Goal: Task Accomplishment & Management: Manage account settings

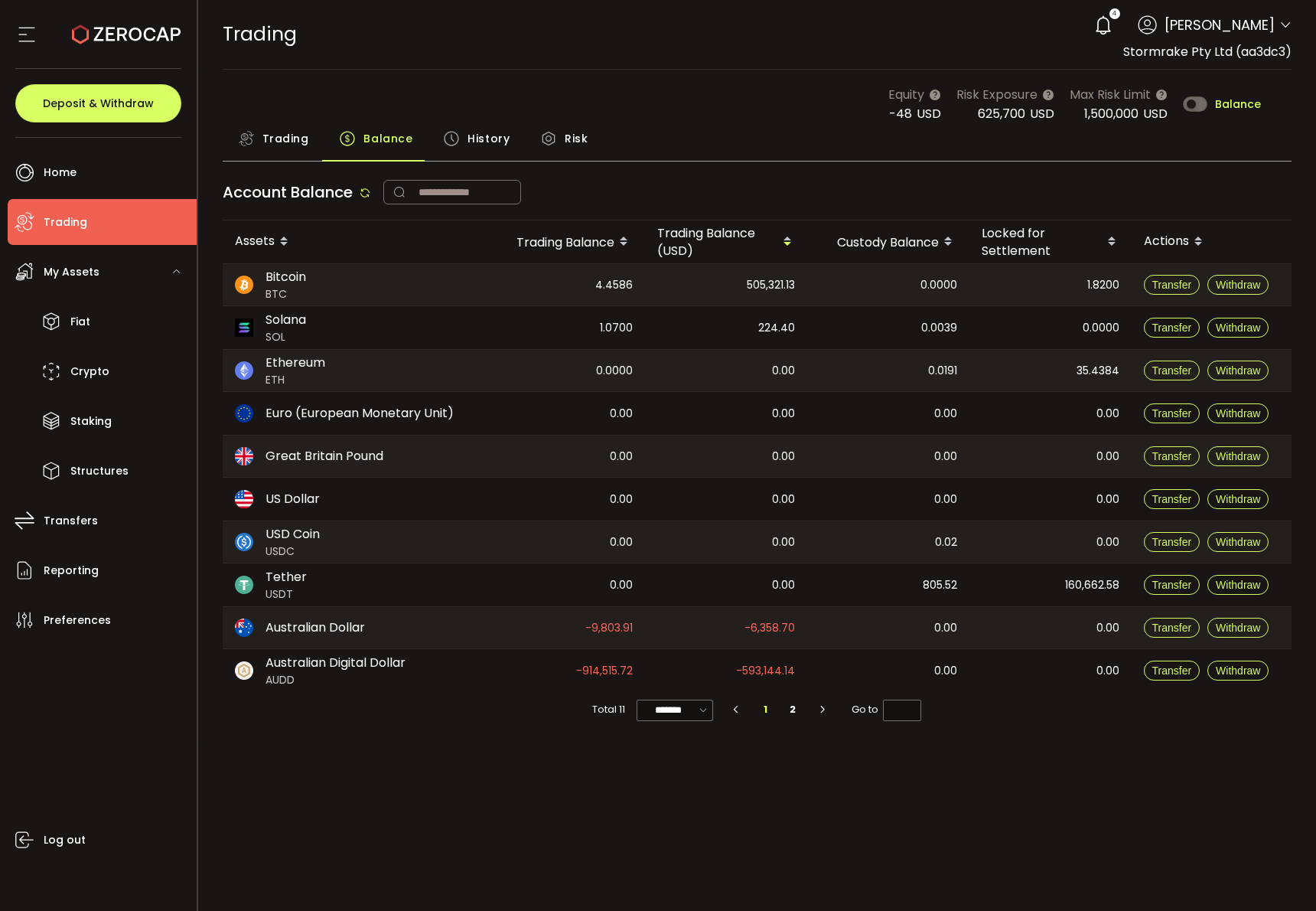
click at [742, 115] on div "Equity -48 USD Risk Exposure 625,700 USD Max Risk Limit 1,500,000 USD Balance" at bounding box center [757, 104] width 1070 height 38
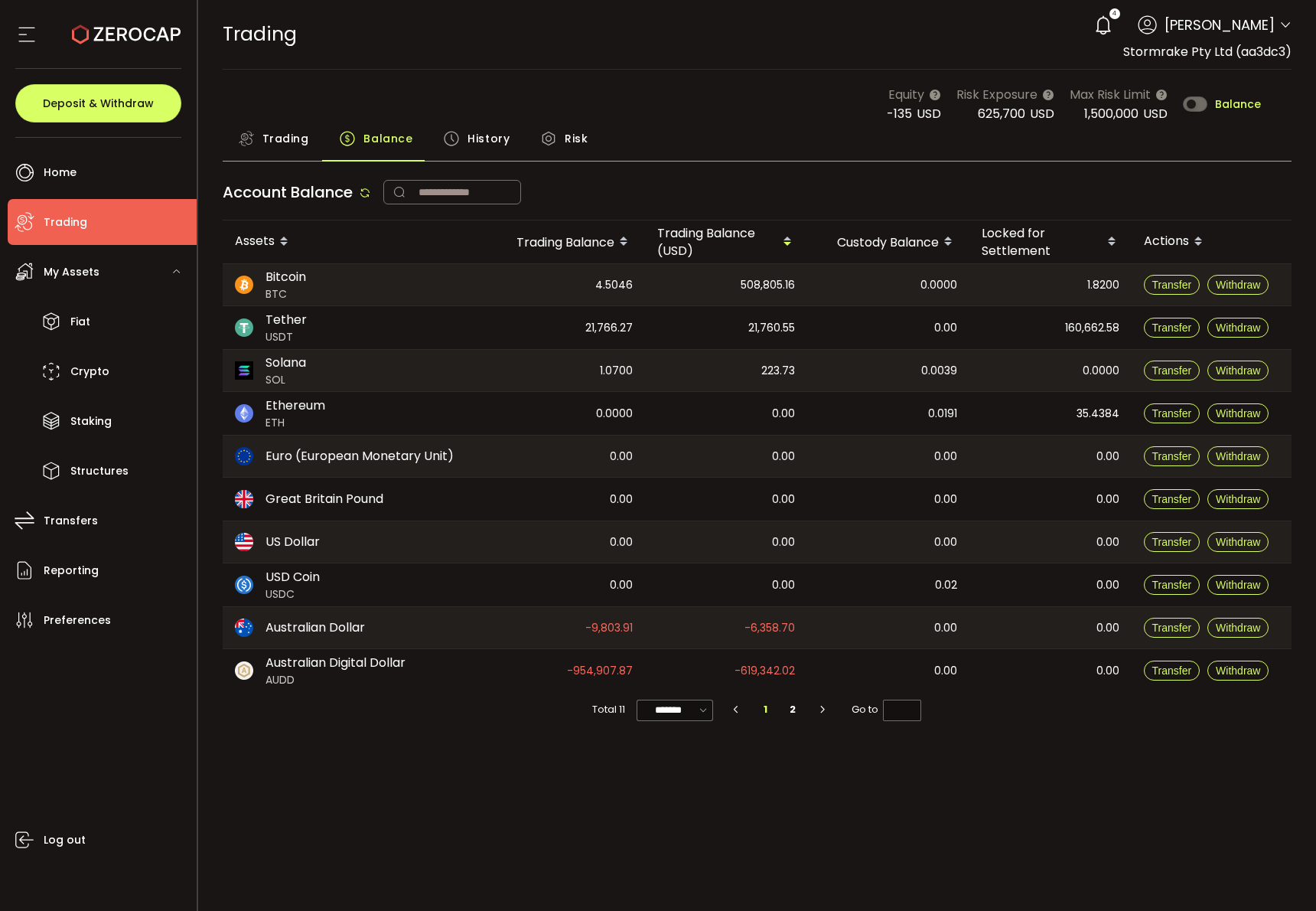
click at [498, 133] on span "History" at bounding box center [488, 139] width 42 height 31
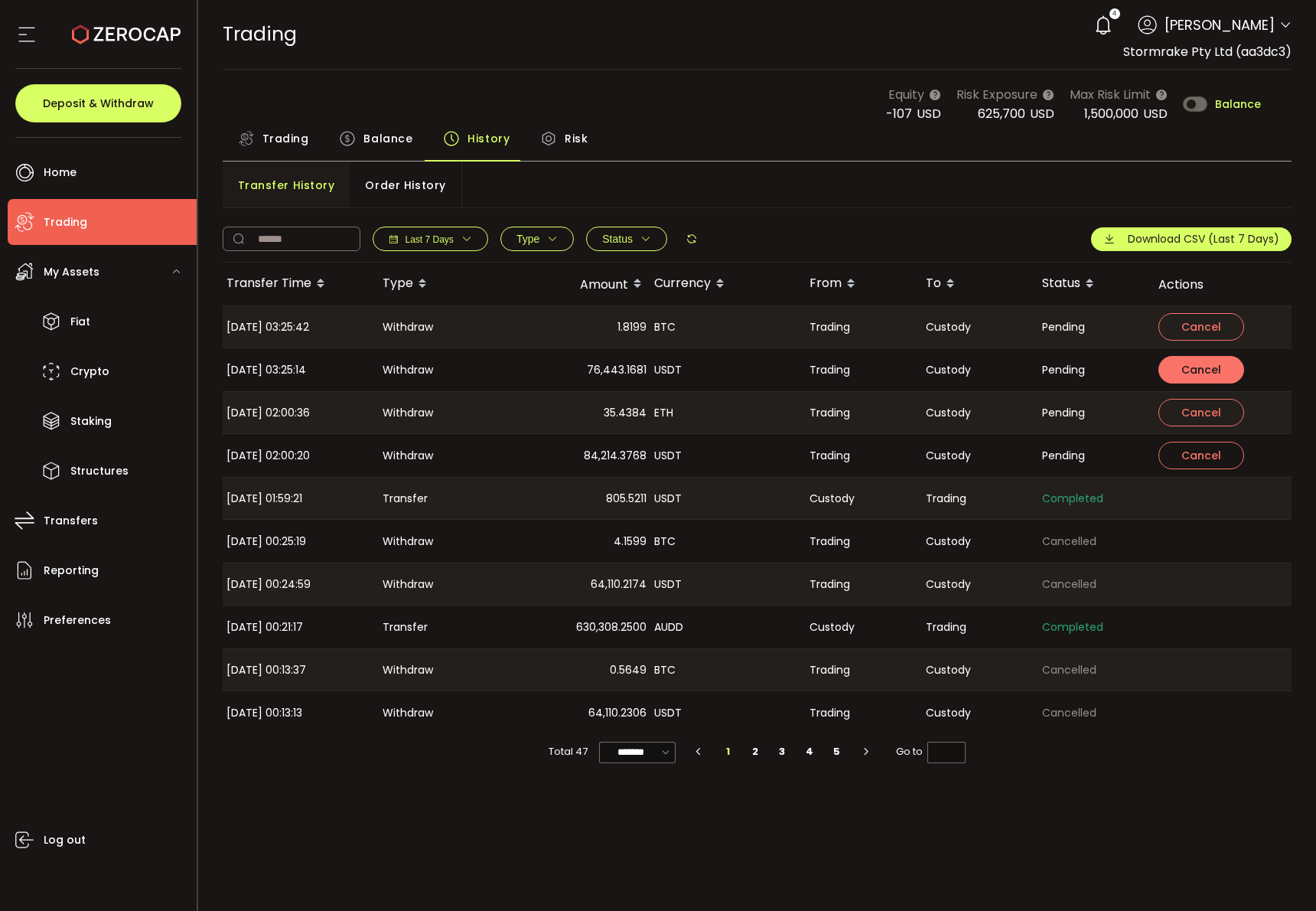
click at [1200, 373] on span "Cancel" at bounding box center [1202, 369] width 40 height 11
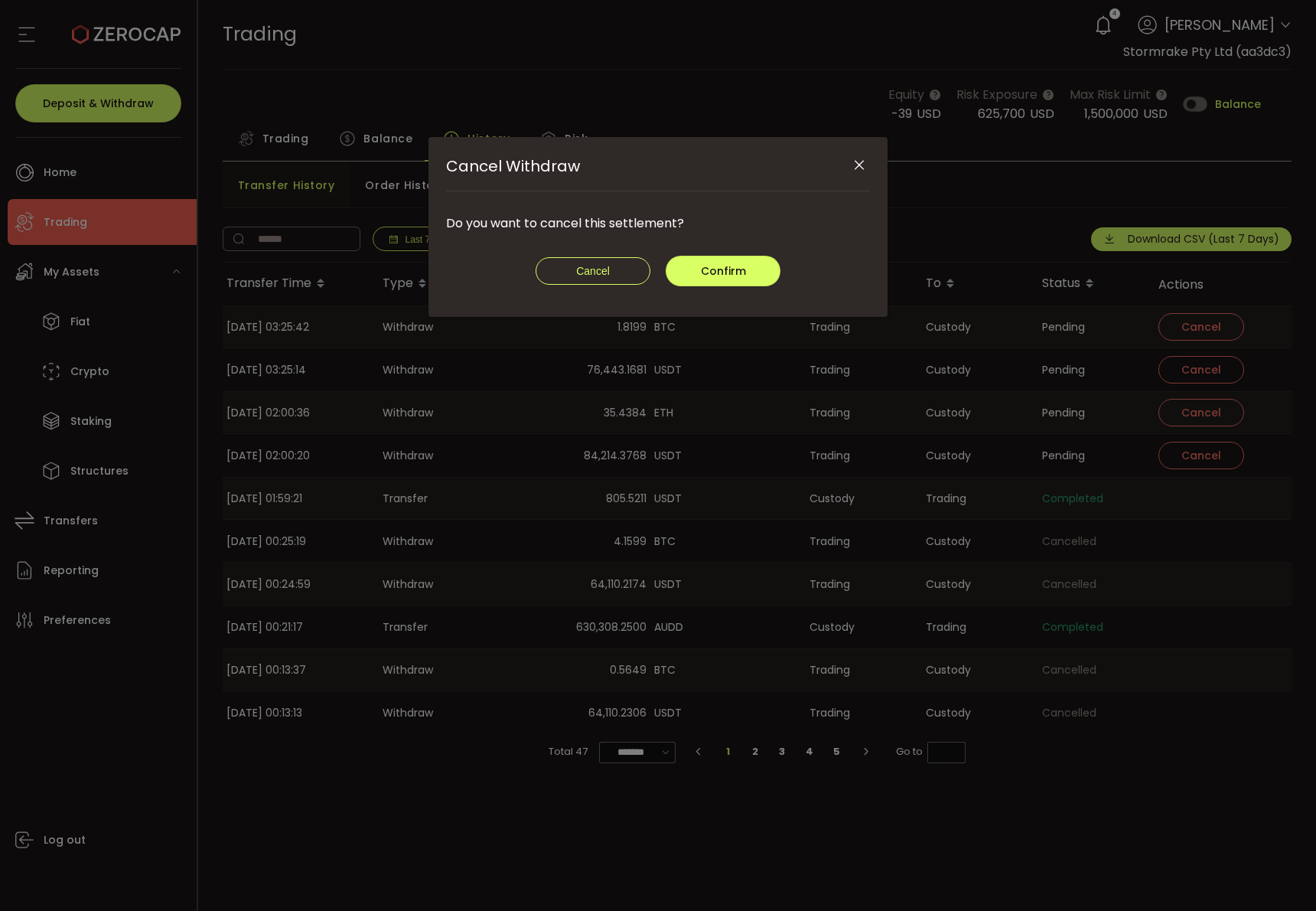
click at [860, 163] on icon "Close" at bounding box center [859, 165] width 15 height 15
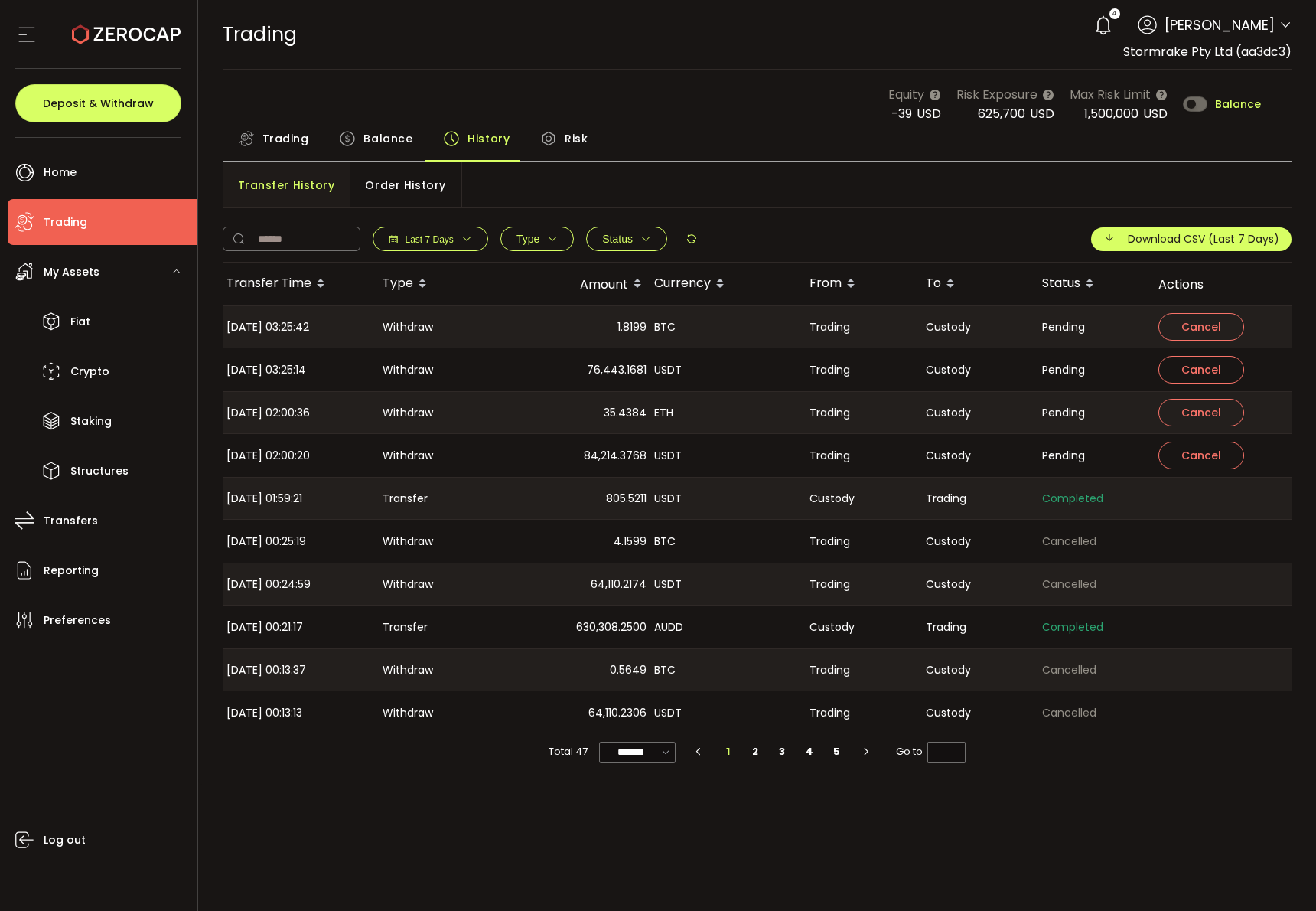
click at [374, 138] on span "Balance" at bounding box center [387, 139] width 49 height 31
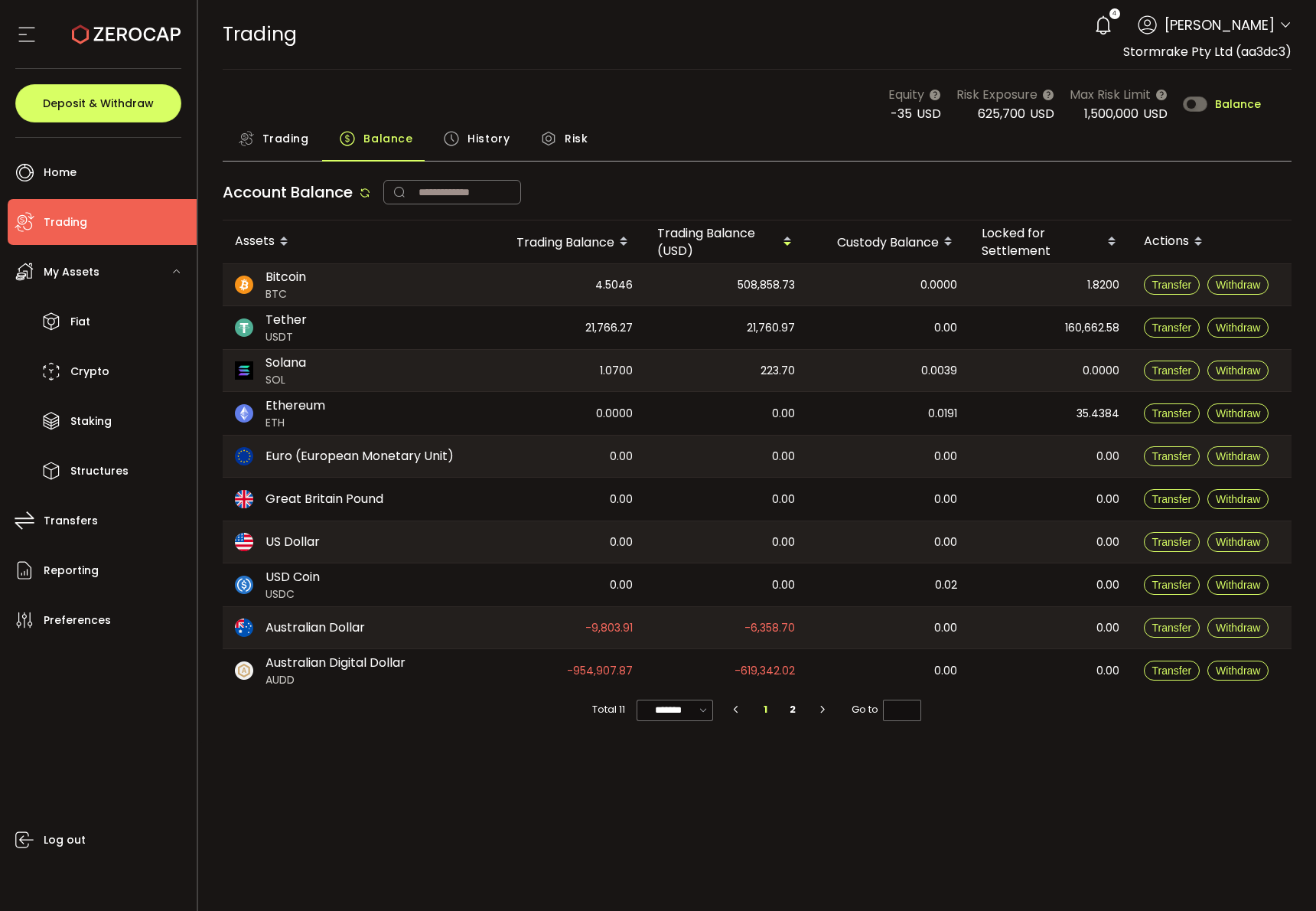
click at [299, 139] on span "Trading" at bounding box center [285, 139] width 46 height 31
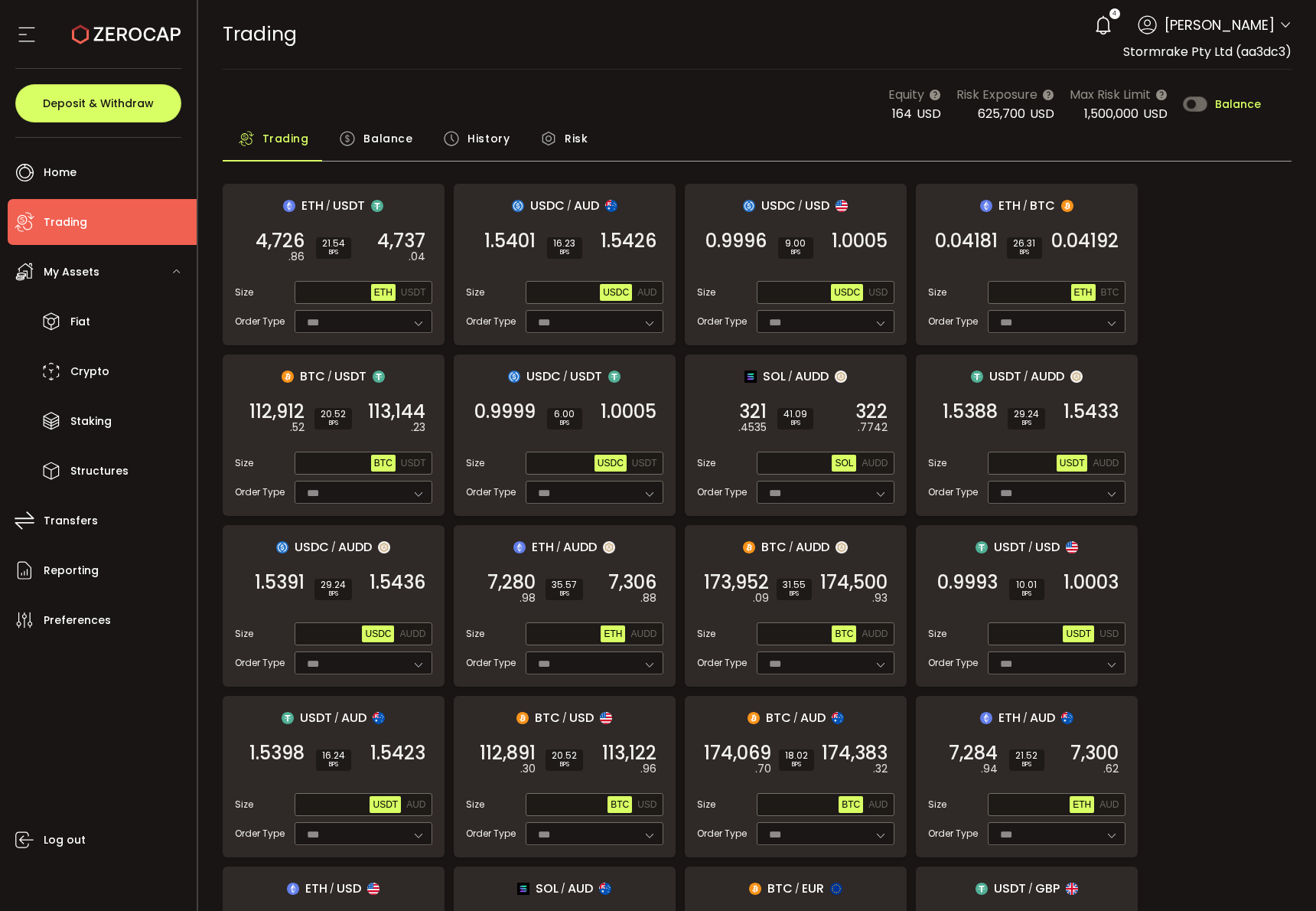
click at [363, 144] on span "Balance" at bounding box center [387, 139] width 49 height 31
